Goal: Find contact information

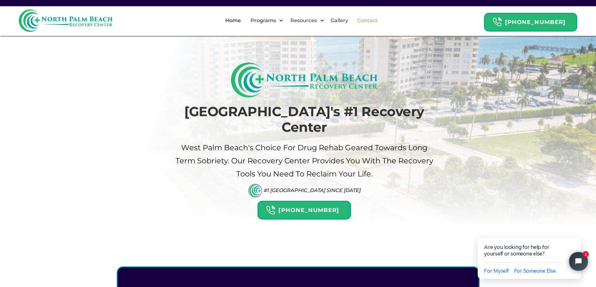
click at [376, 21] on link "Contact" at bounding box center [367, 21] width 28 height 20
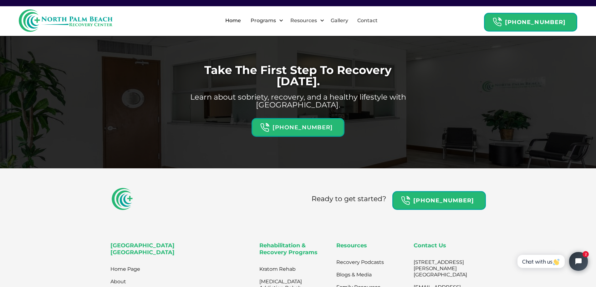
scroll to position [1946, 0]
